Goal: Information Seeking & Learning: Learn about a topic

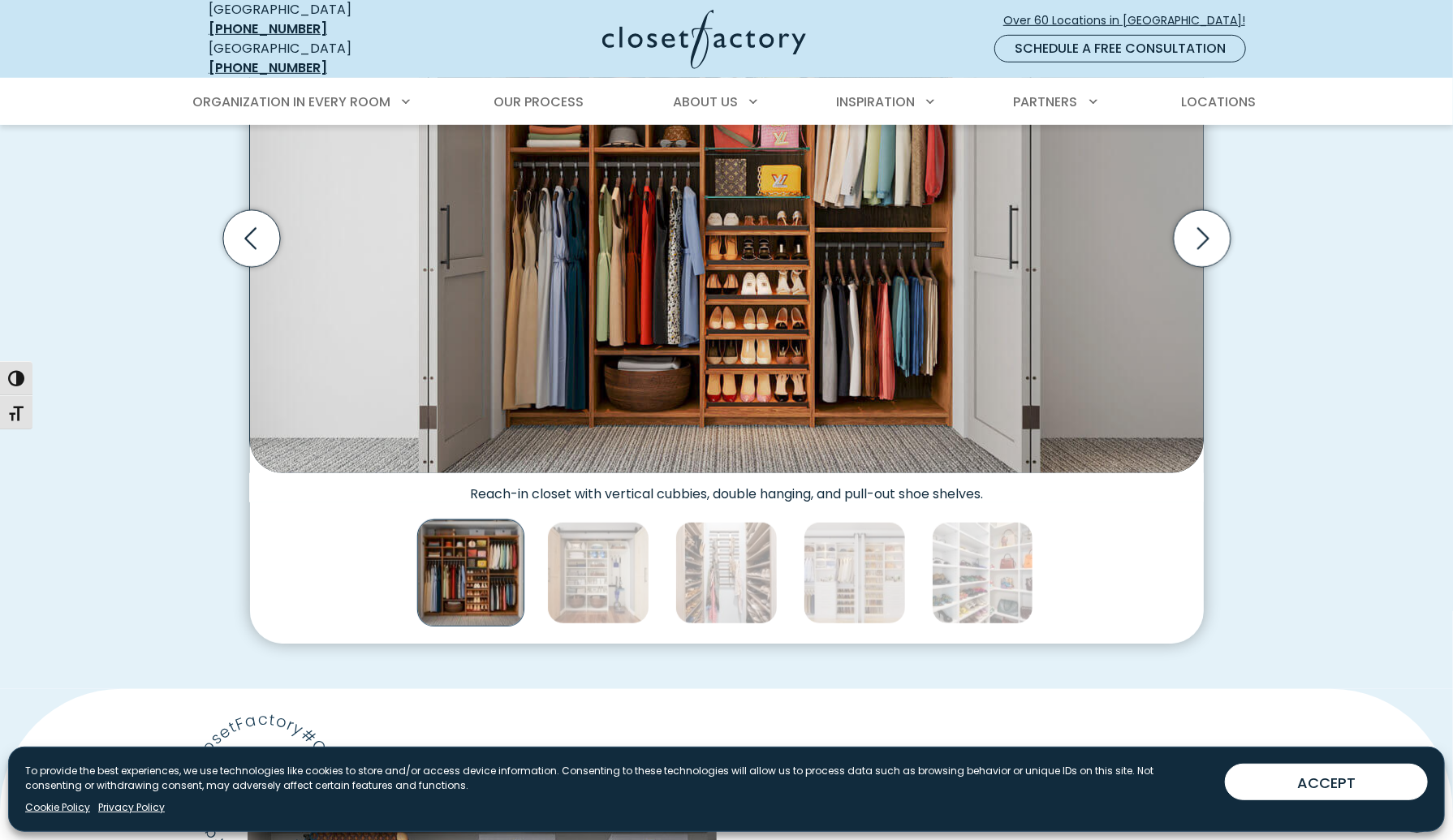
scroll to position [626, 0]
click at [1200, 231] on icon "Next slide" at bounding box center [1201, 238] width 57 height 57
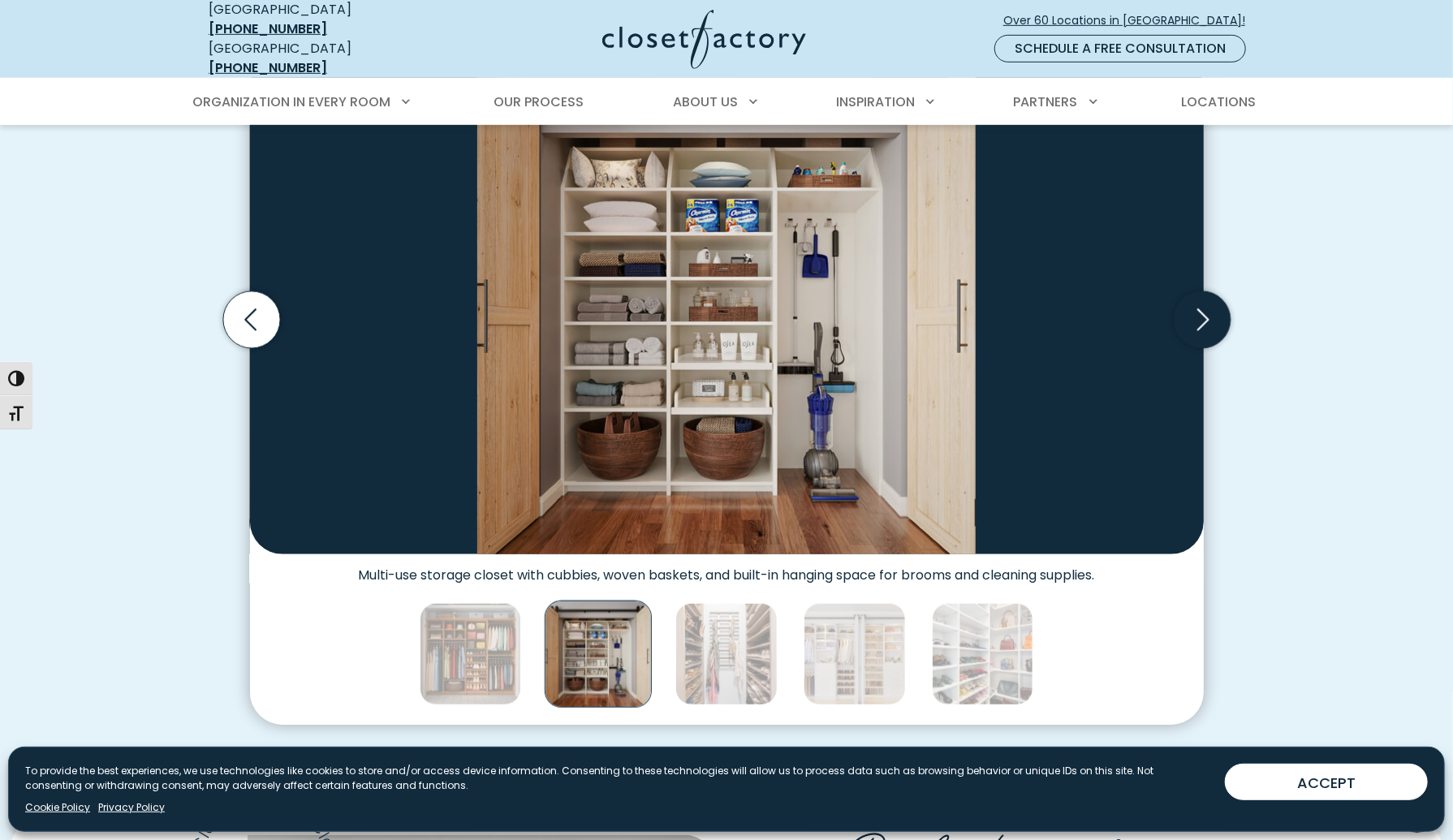
scroll to position [539, 0]
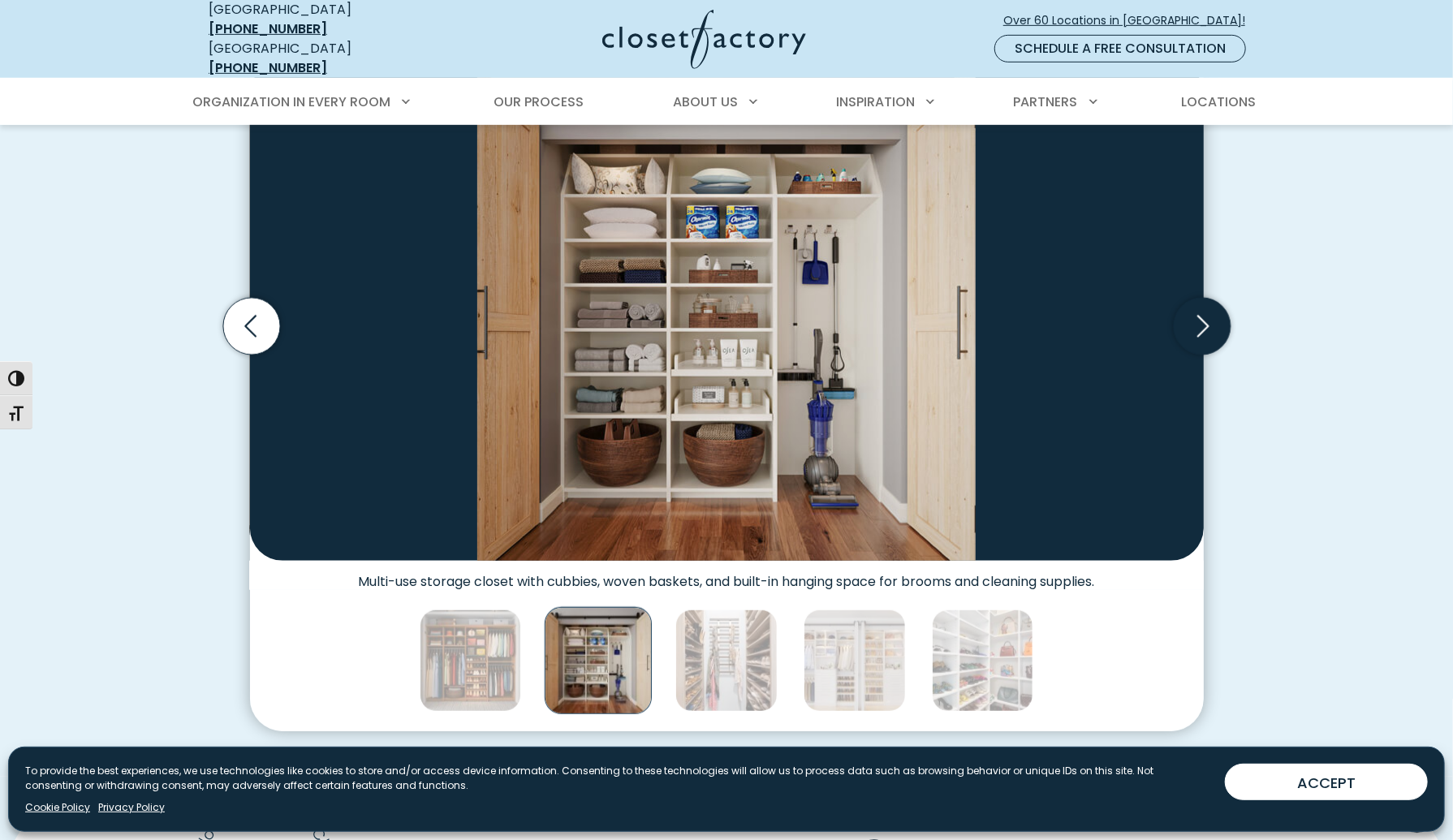
click at [1181, 343] on icon "Next slide" at bounding box center [1202, 326] width 70 height 70
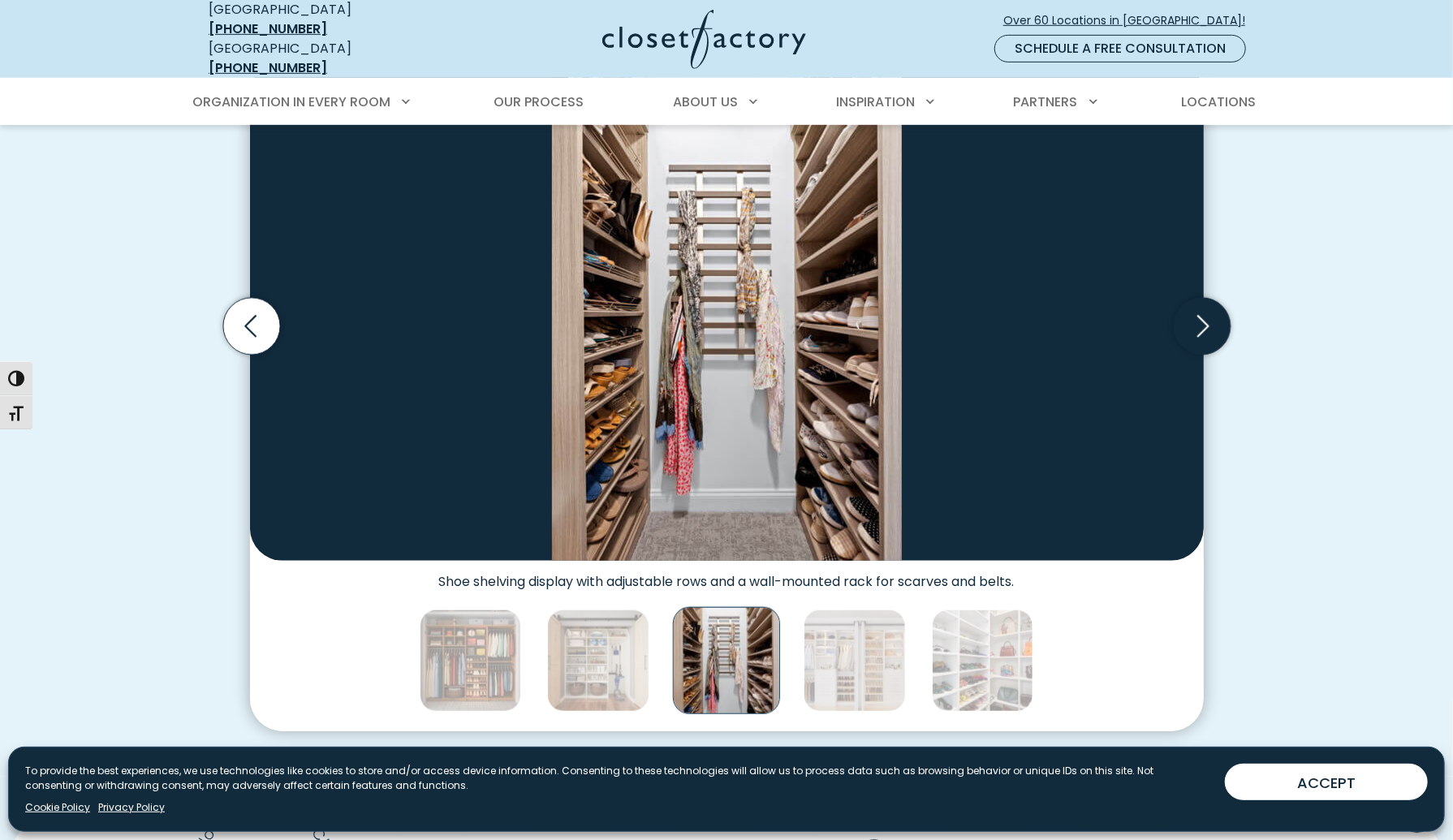
click at [1181, 343] on icon "Next slide" at bounding box center [1202, 326] width 70 height 70
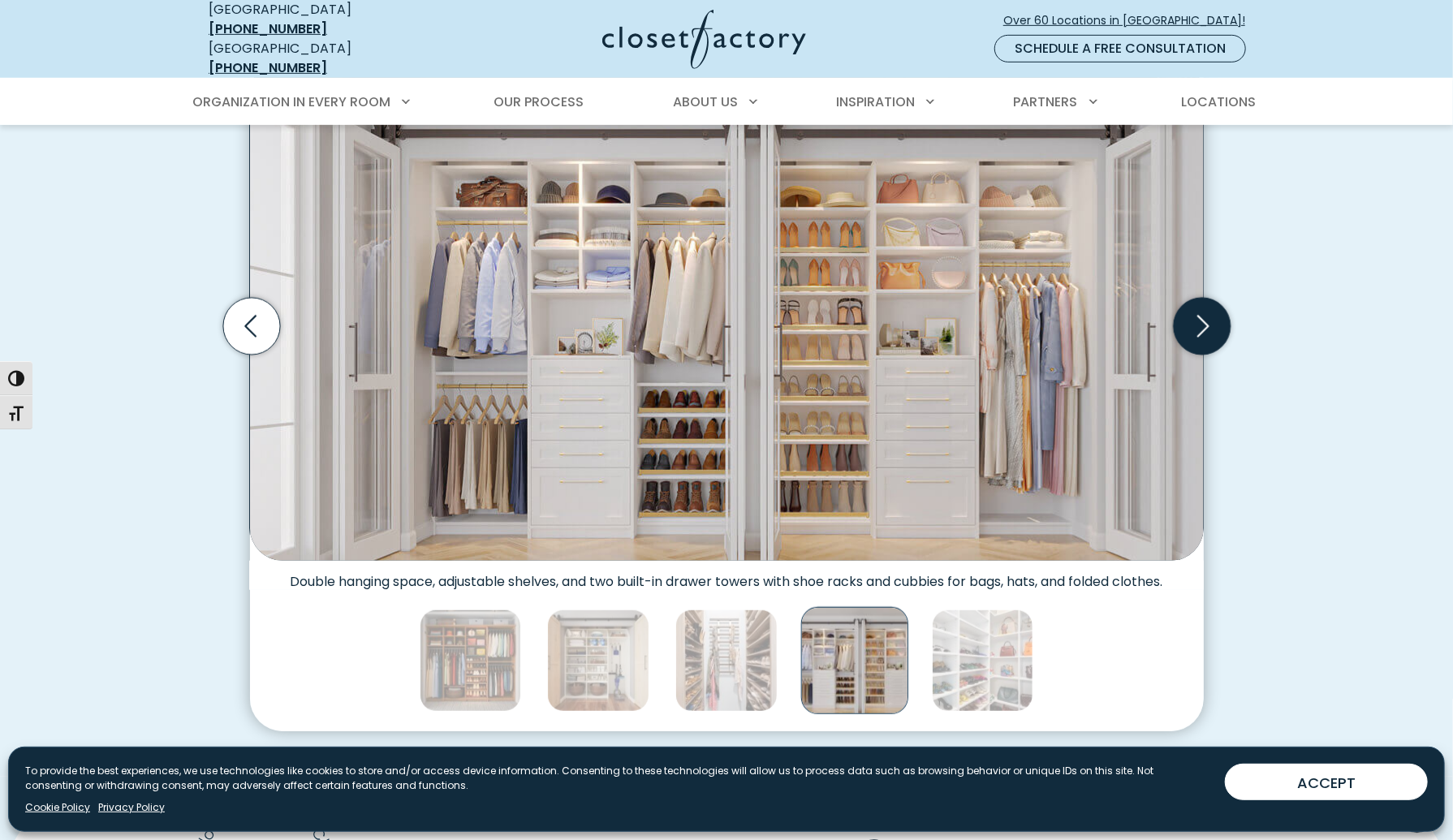
click at [1181, 343] on icon "Next slide" at bounding box center [1202, 326] width 70 height 70
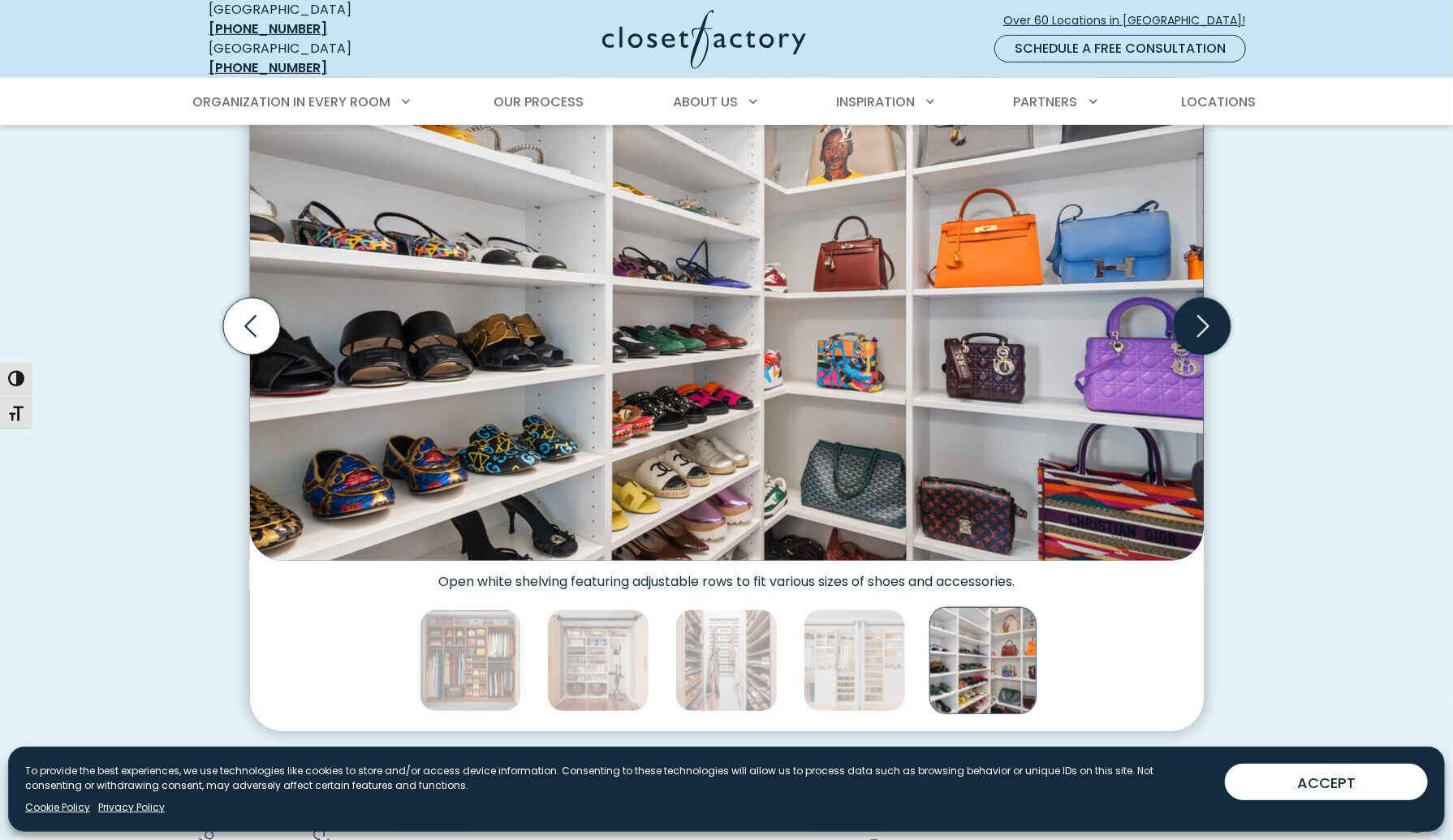
click at [1181, 344] on icon "Next slide" at bounding box center [1202, 326] width 70 height 70
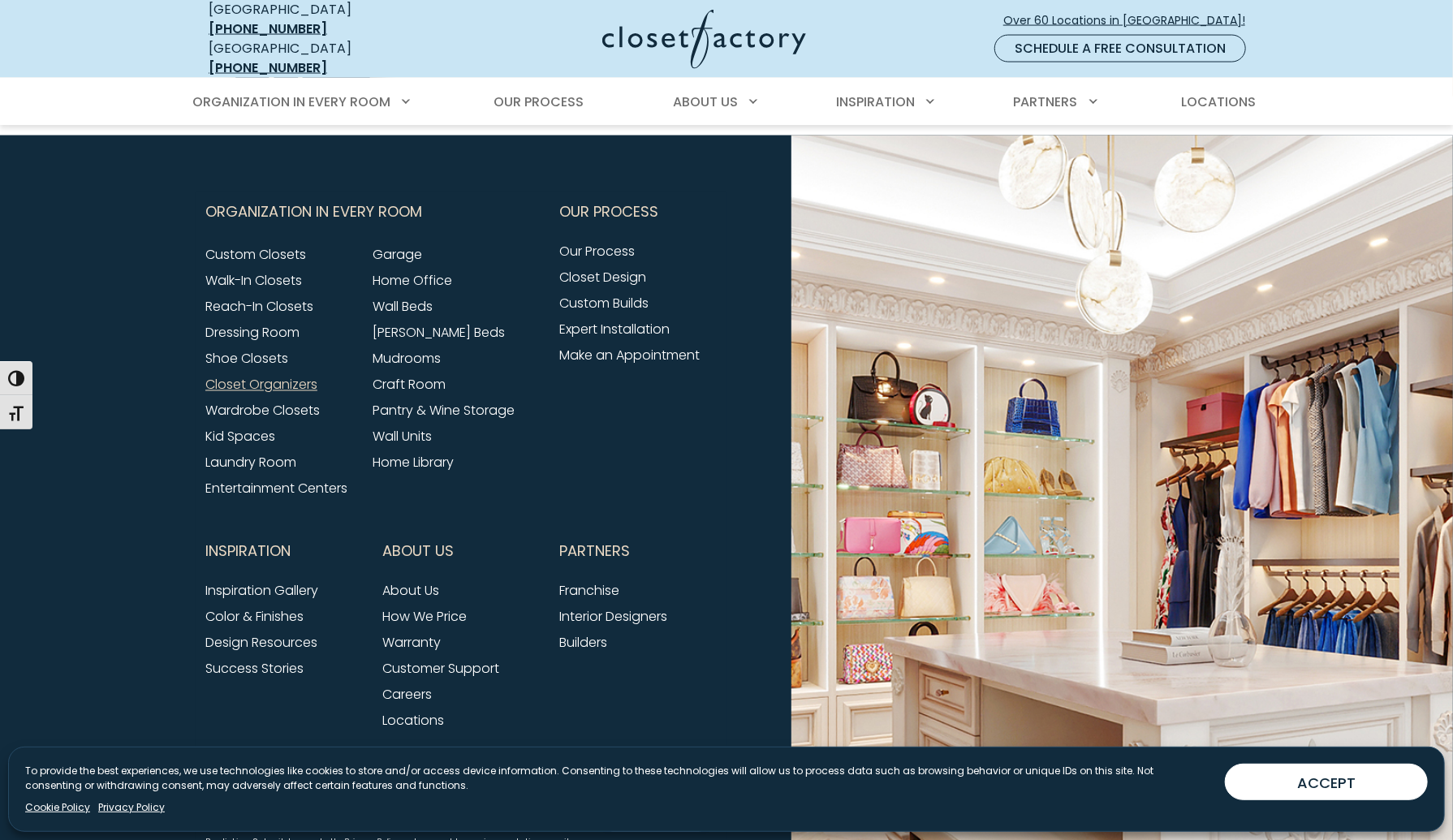
scroll to position [5276, 0]
click at [441, 607] on link "How We Price" at bounding box center [425, 616] width 85 height 19
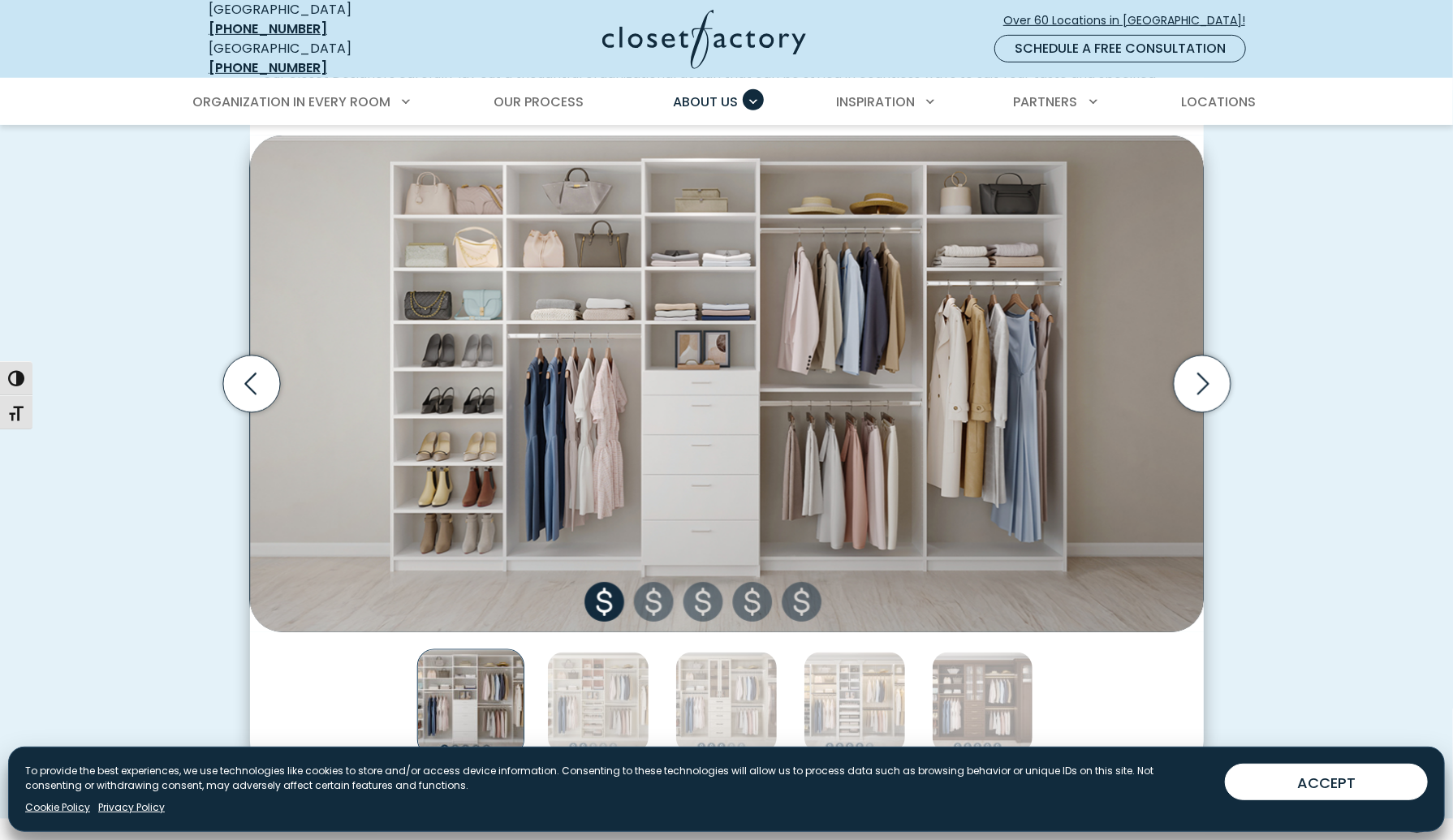
scroll to position [528, 0]
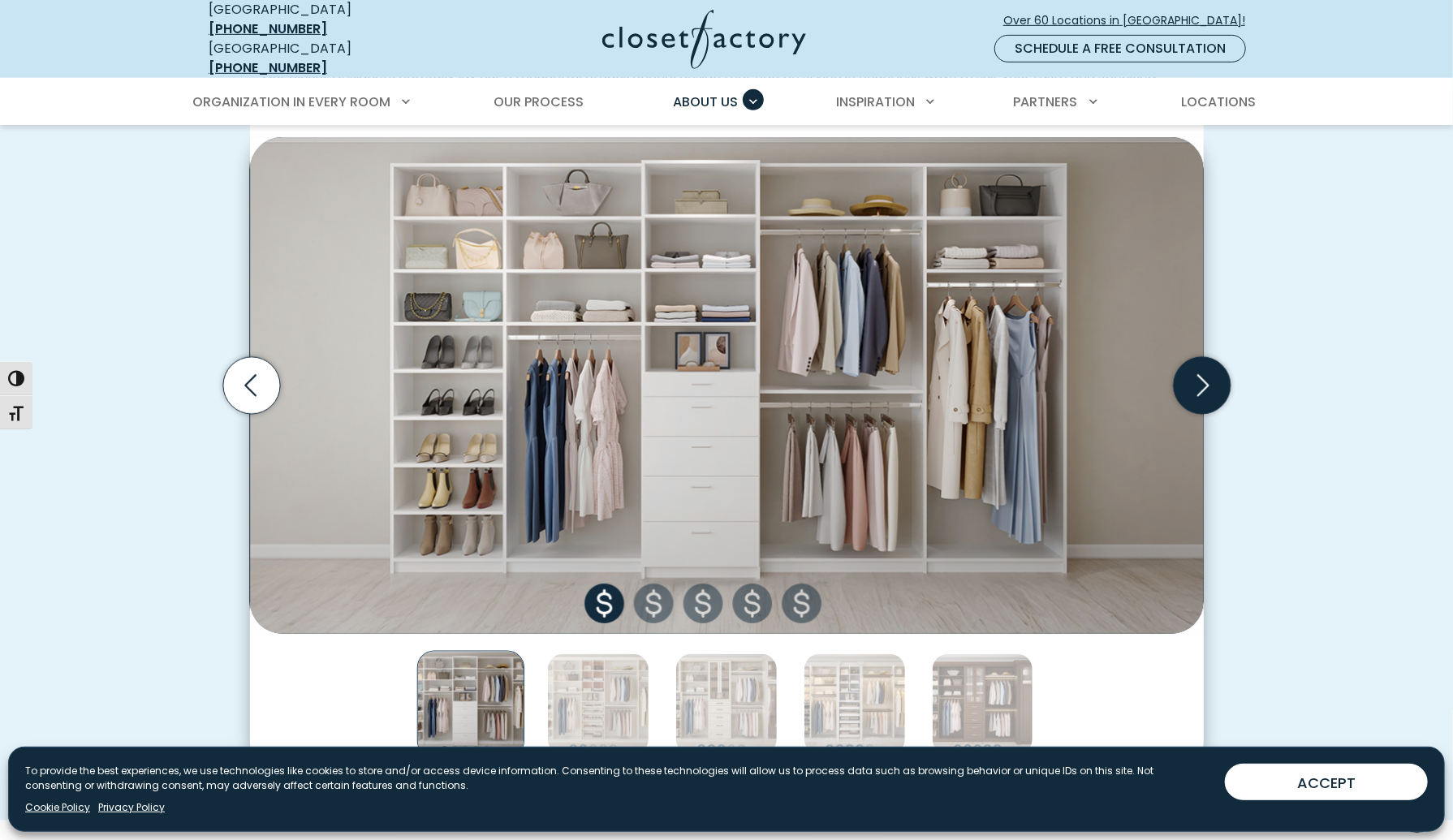
click at [1204, 364] on icon "Next slide" at bounding box center [1201, 386] width 57 height 57
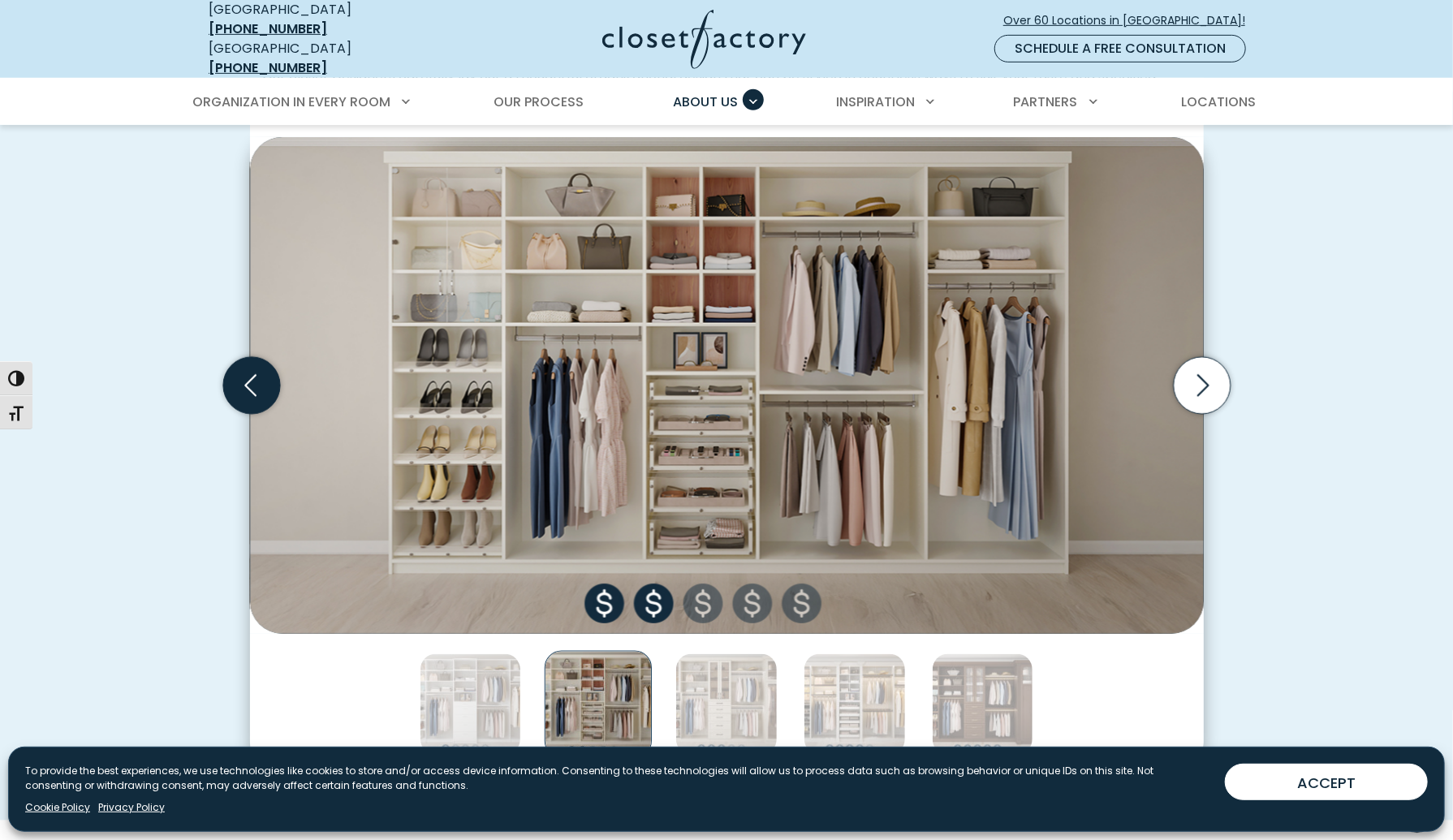
click at [243, 370] on icon "Previous slide" at bounding box center [251, 386] width 57 height 57
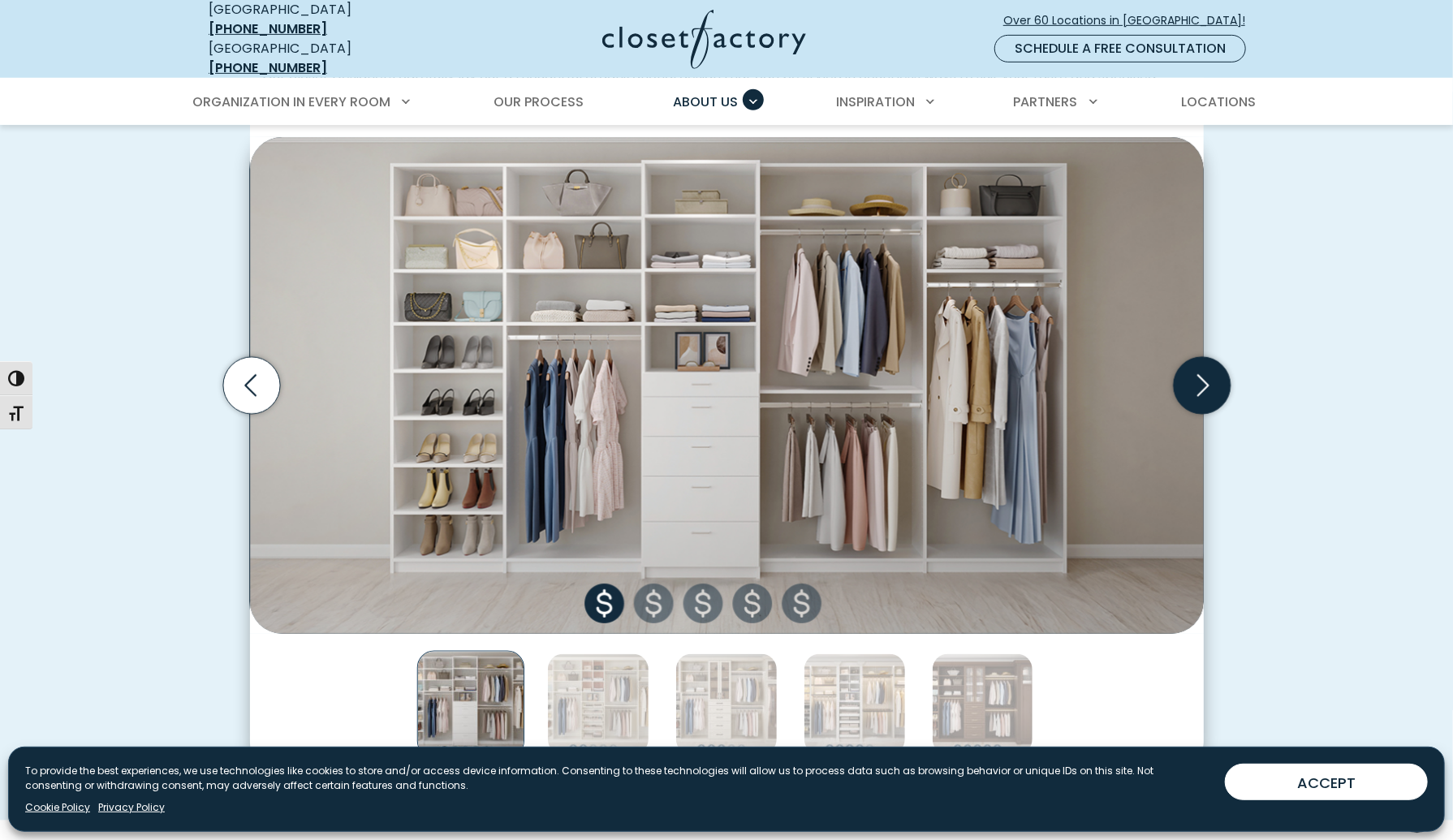
click at [1186, 375] on icon "Next slide" at bounding box center [1201, 386] width 57 height 57
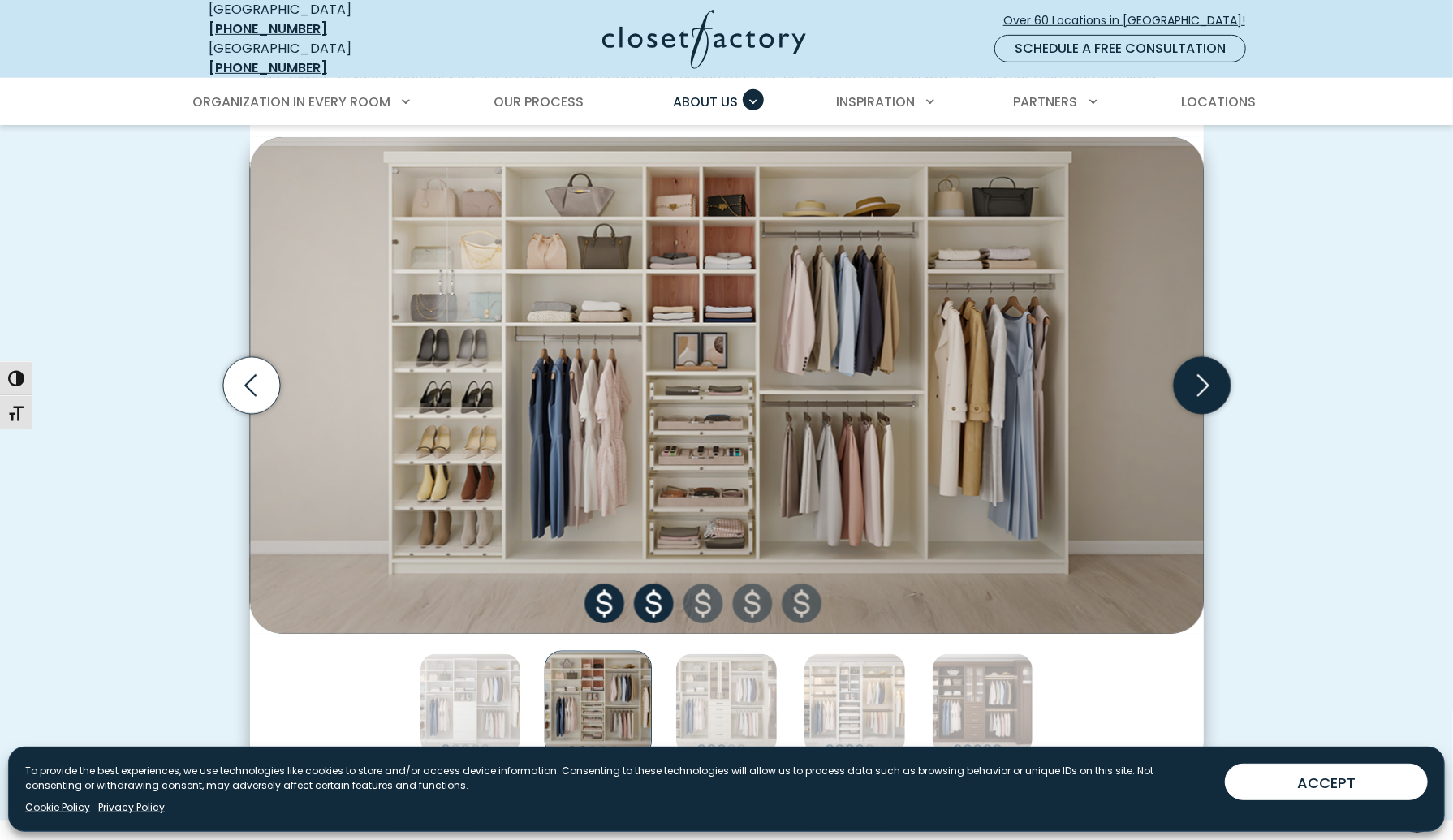
click at [1186, 375] on icon "Next slide" at bounding box center [1201, 386] width 57 height 57
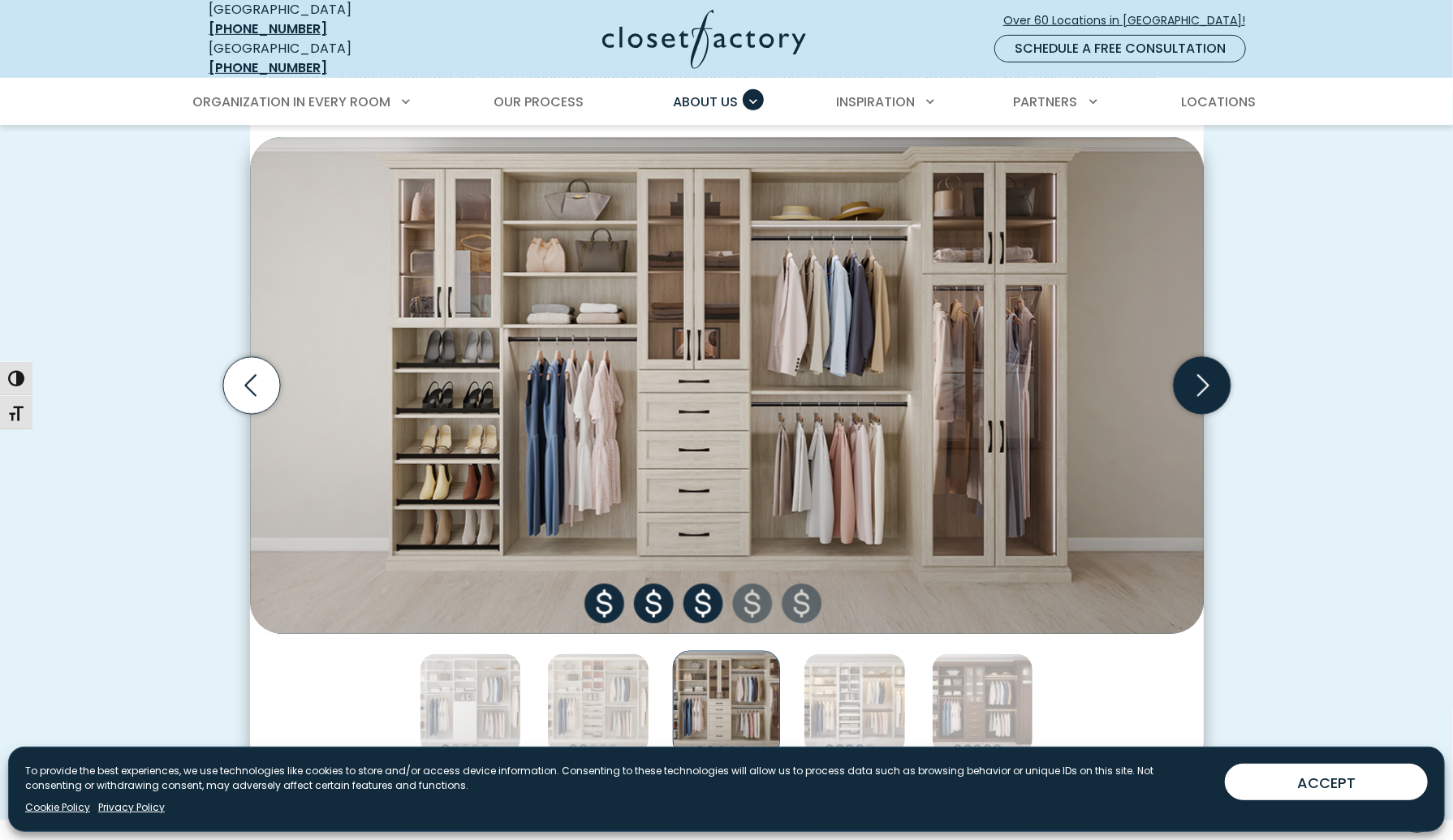
click at [1186, 375] on icon "Next slide" at bounding box center [1201, 386] width 57 height 57
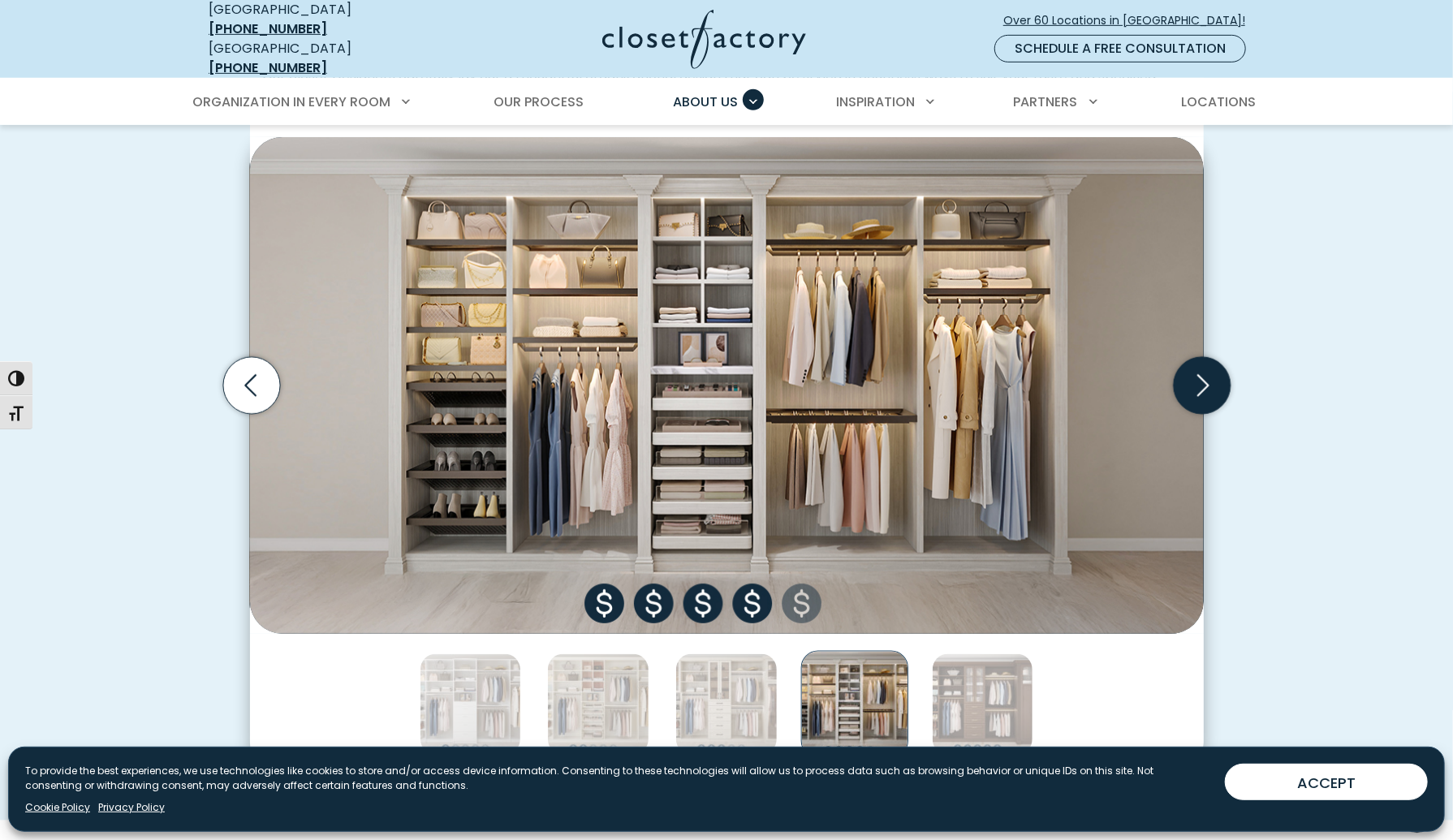
click at [1186, 375] on icon "Next slide" at bounding box center [1201, 386] width 57 height 57
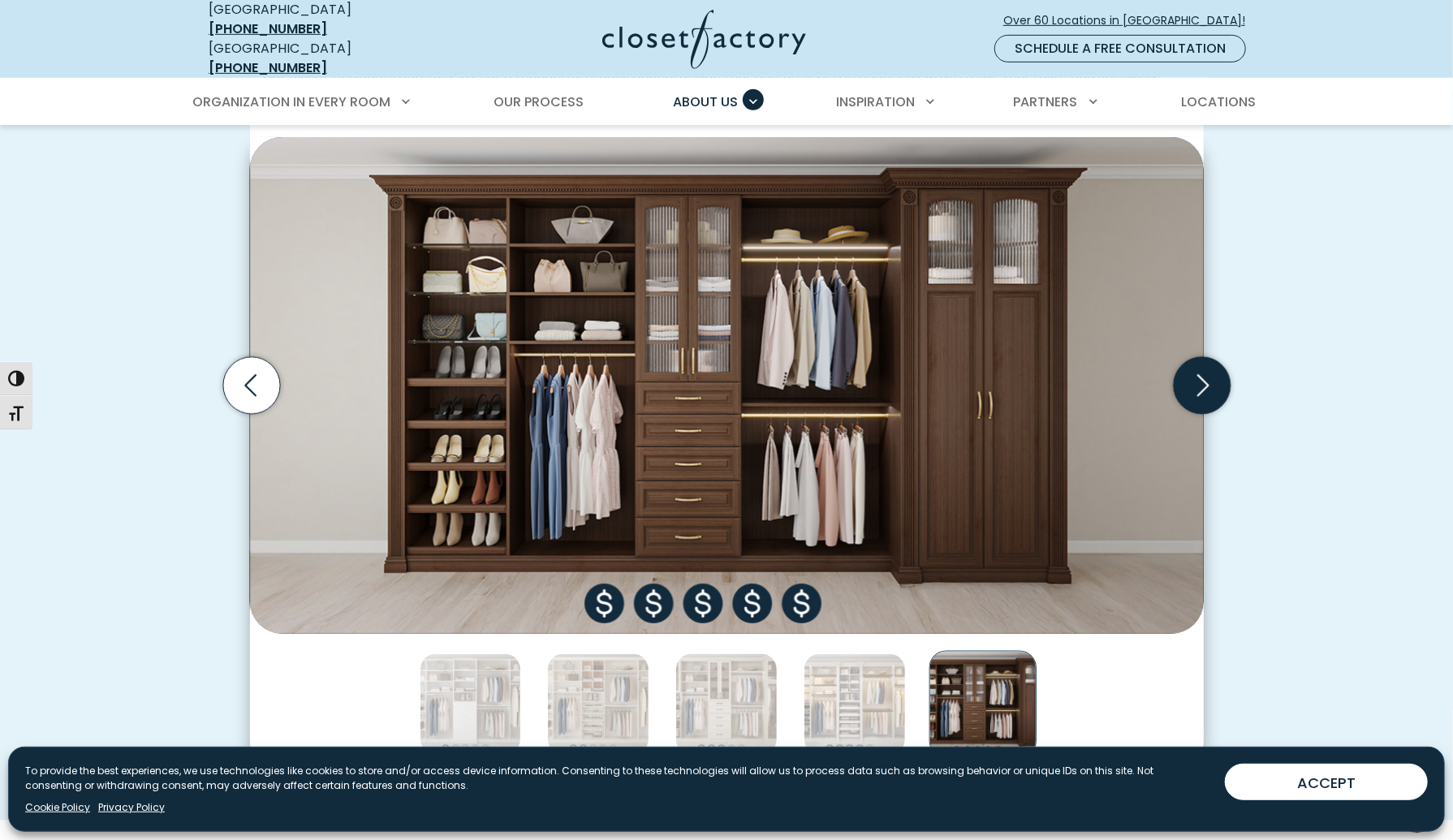
click at [1185, 375] on icon "Next slide" at bounding box center [1201, 386] width 57 height 57
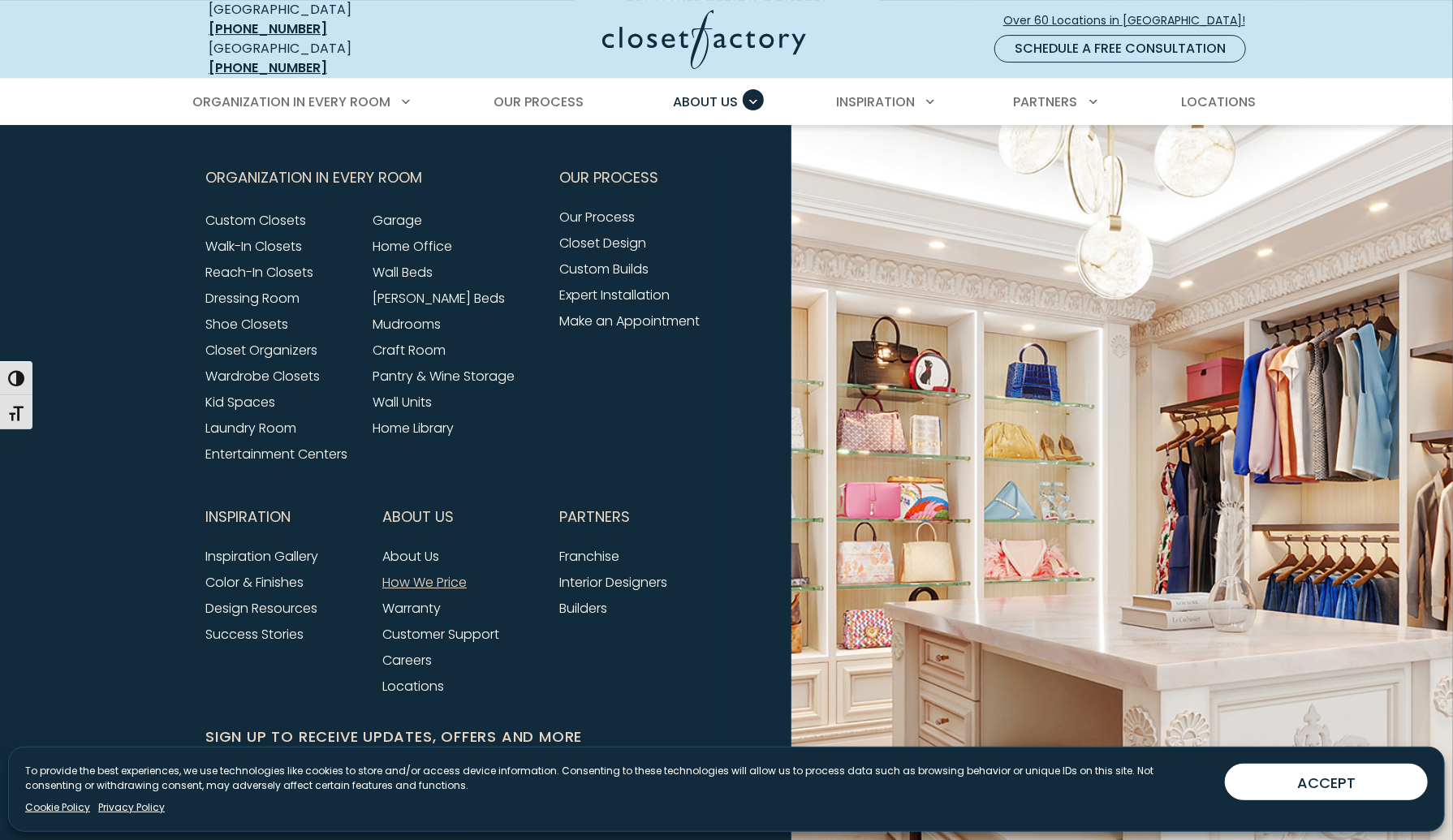
scroll to position [3360, 0]
